Goal: Task Accomplishment & Management: Manage account settings

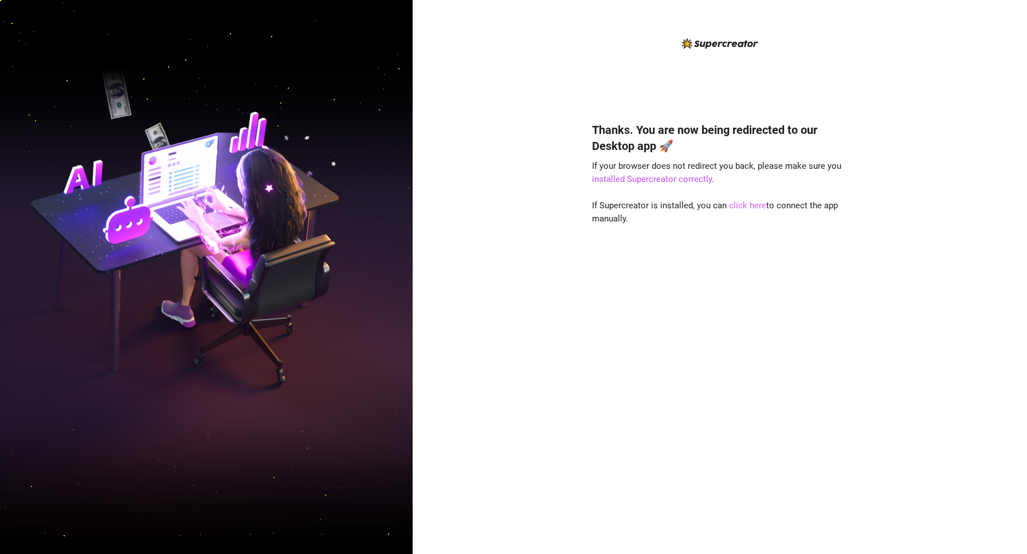
click at [746, 206] on link "click here" at bounding box center [747, 205] width 37 height 10
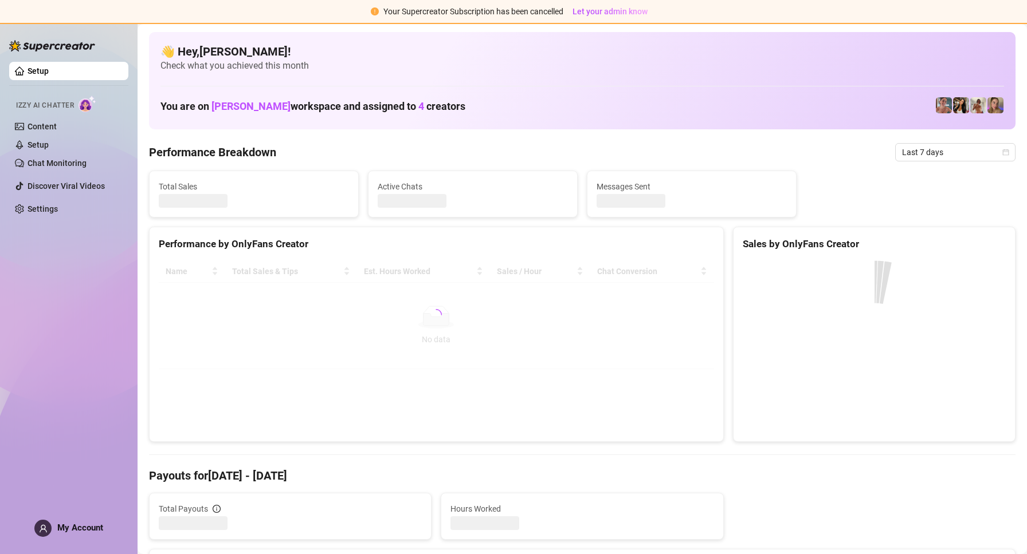
click at [74, 521] on div "My Account" at bounding box center [68, 528] width 69 height 17
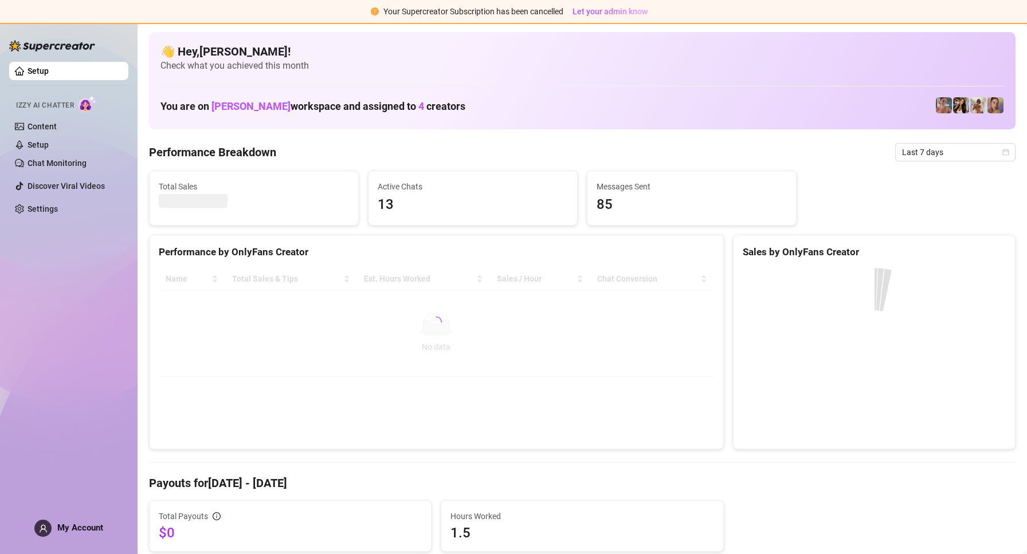
click at [61, 525] on span "My Account" at bounding box center [80, 528] width 46 height 10
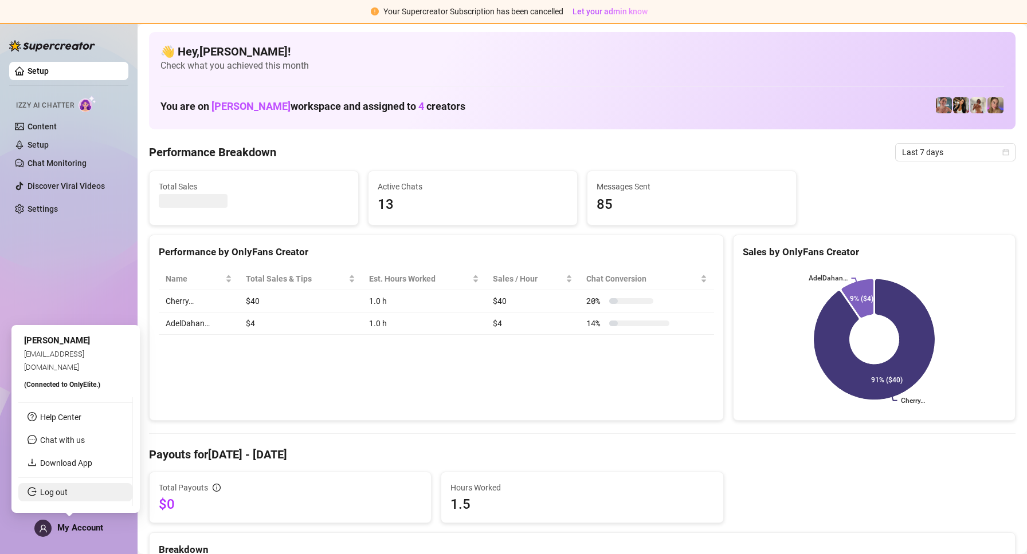
click at [60, 489] on link "Log out" at bounding box center [53, 492] width 27 height 9
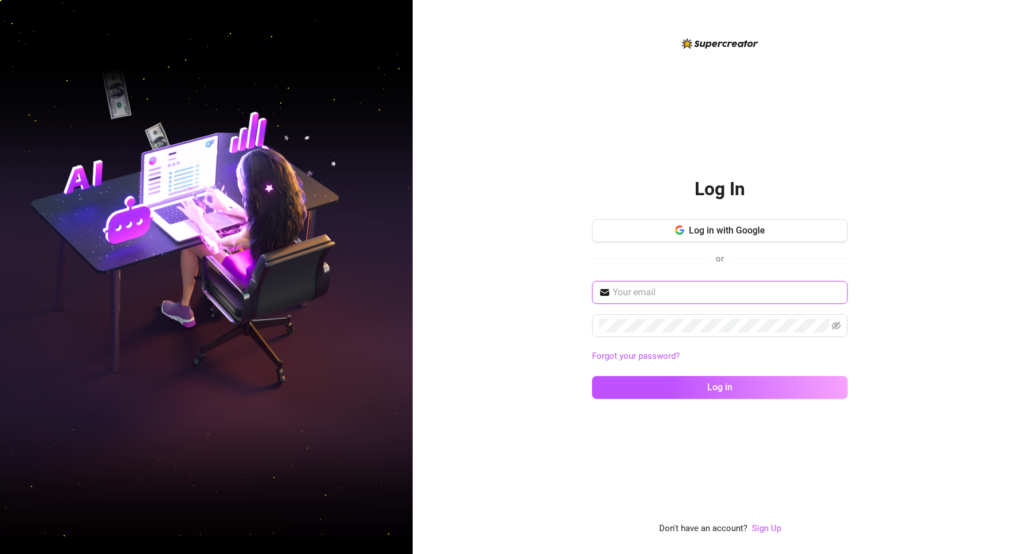
click at [650, 290] on input "text" at bounding box center [726, 293] width 228 height 14
drag, startPoint x: 650, startPoint y: 290, endPoint x: 746, endPoint y: 337, distance: 107.9
click at [746, 337] on div "Forgot your password? Log in" at bounding box center [719, 345] width 255 height 128
click at [592, 376] on button "Log in" at bounding box center [719, 387] width 255 height 23
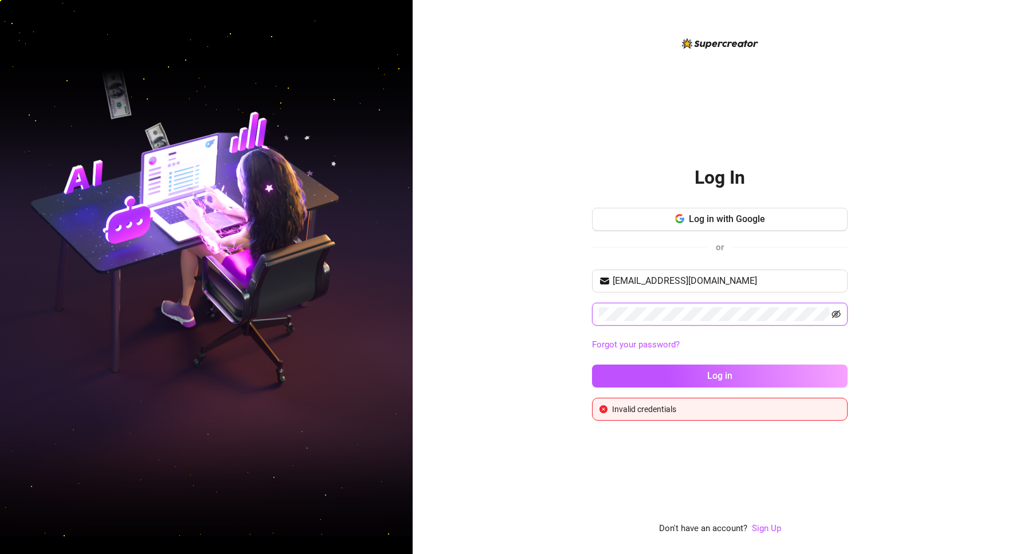
click at [837, 314] on icon "eye-invisible" at bounding box center [835, 314] width 9 height 9
click at [643, 281] on input "[EMAIL_ADDRESS][DOMAIN_NAME]" at bounding box center [726, 281] width 228 height 14
type input "[EMAIL_ADDRESS][DOMAIN_NAME]"
click at [592, 365] on button "Log in" at bounding box center [719, 376] width 255 height 23
